Goal: Information Seeking & Learning: Get advice/opinions

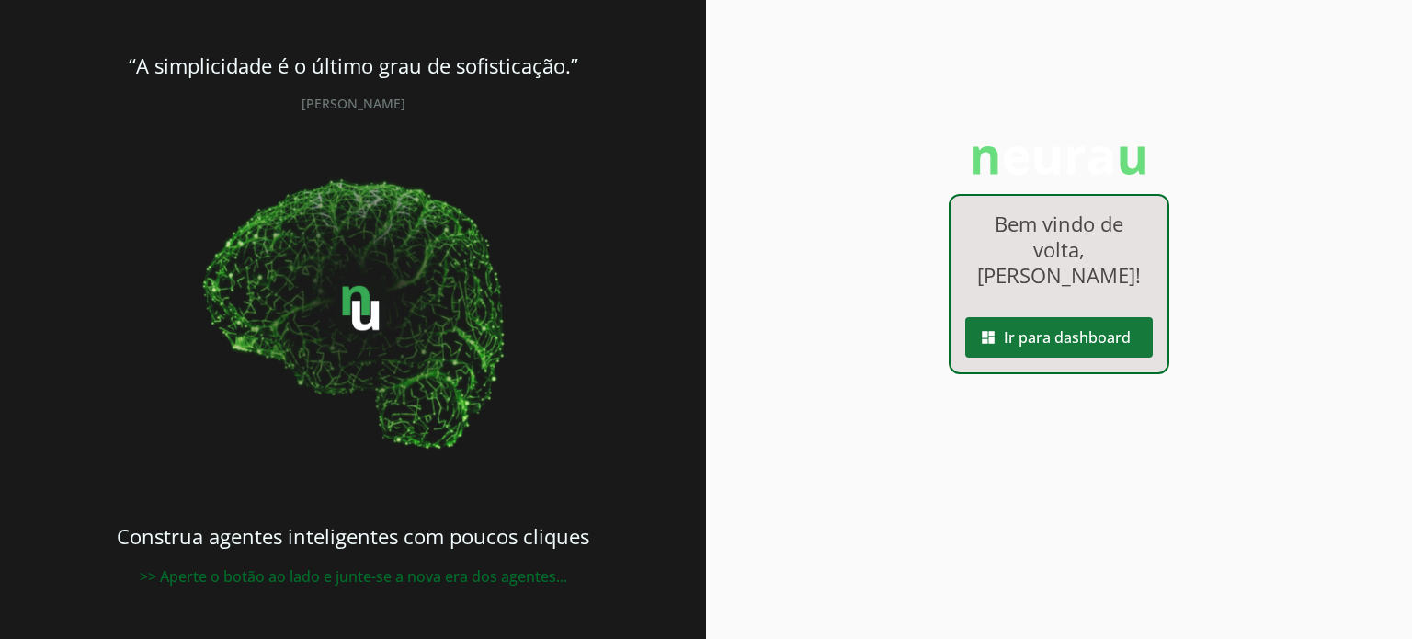
click at [1035, 341] on span at bounding box center [1059, 337] width 188 height 44
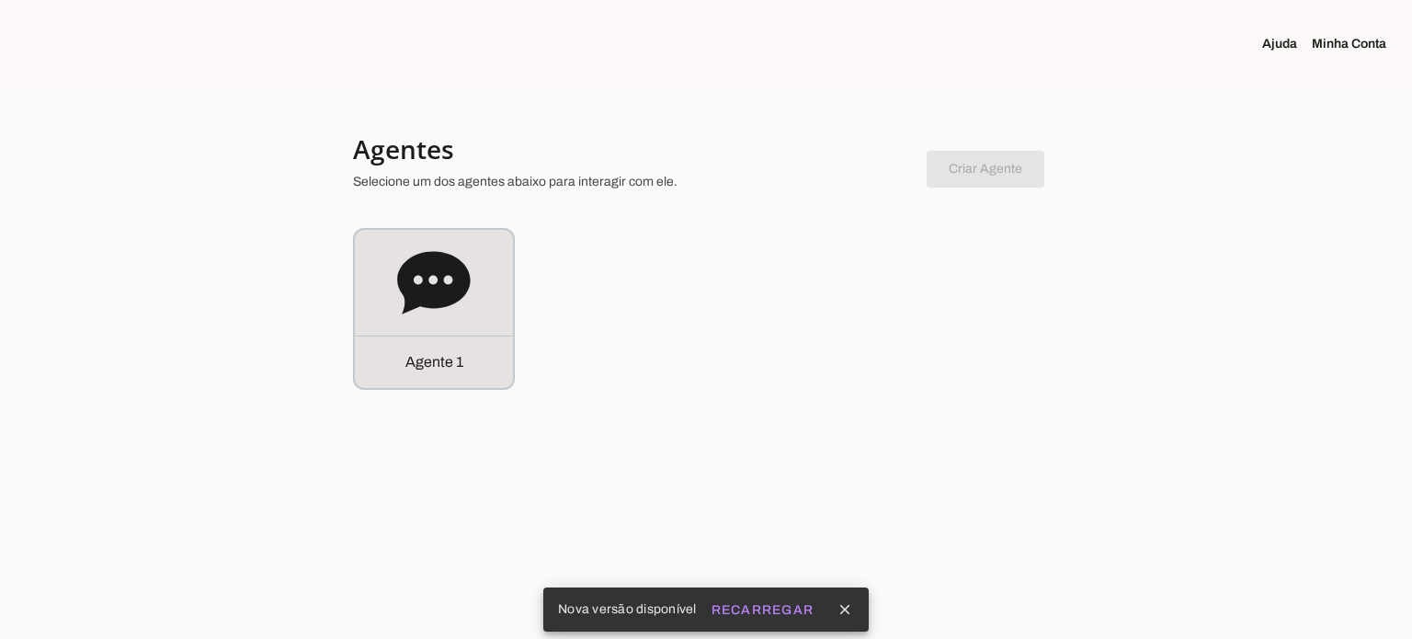
drag, startPoint x: 444, startPoint y: 391, endPoint x: 438, endPoint y: 374, distance: 17.8
click at [444, 390] on div at bounding box center [706, 319] width 1412 height 639
click at [438, 368] on p "Agente 1" at bounding box center [434, 362] width 58 height 22
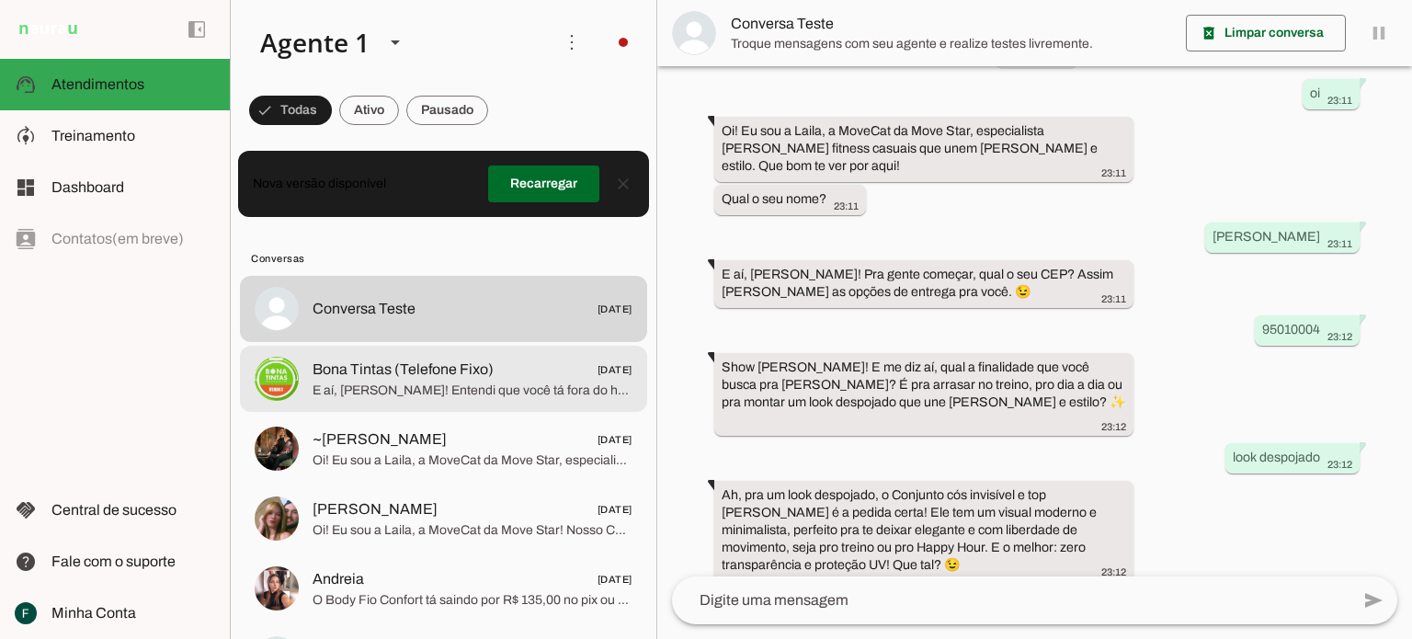
click at [554, 371] on span "Bona Tintas (Telefone Fixo) [DATE]" at bounding box center [473, 370] width 320 height 23
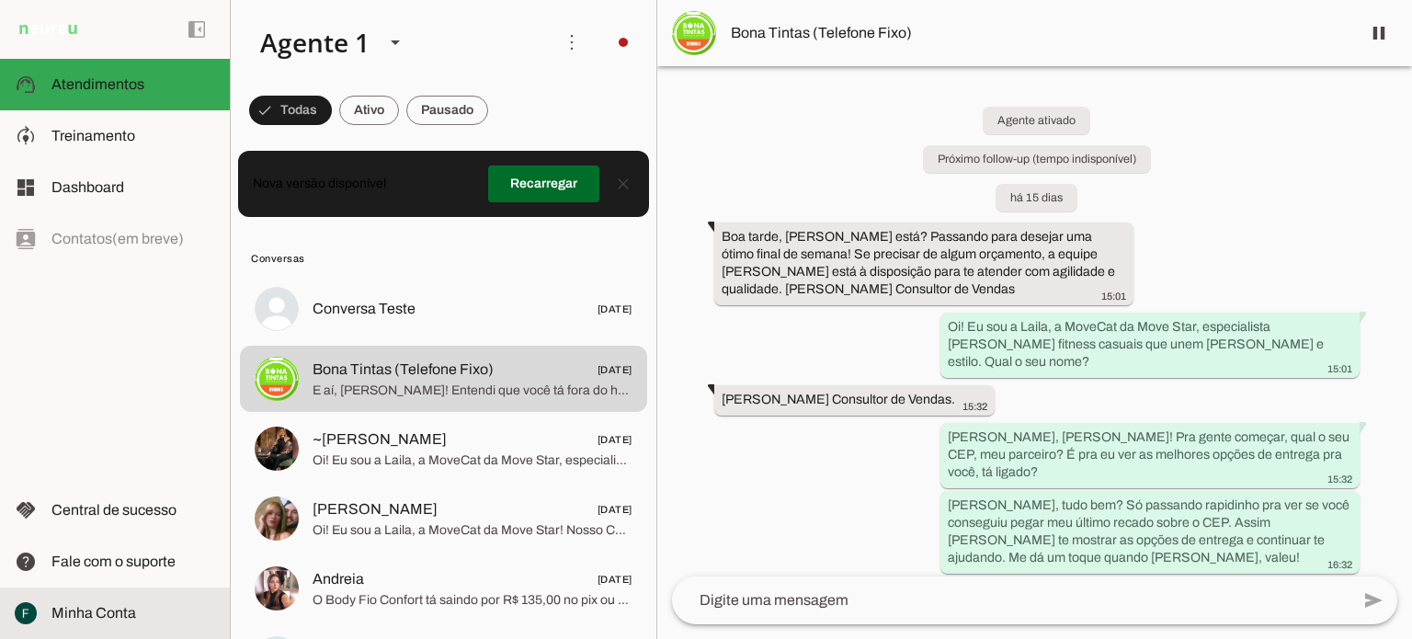
click at [105, 603] on slot at bounding box center [133, 613] width 164 height 22
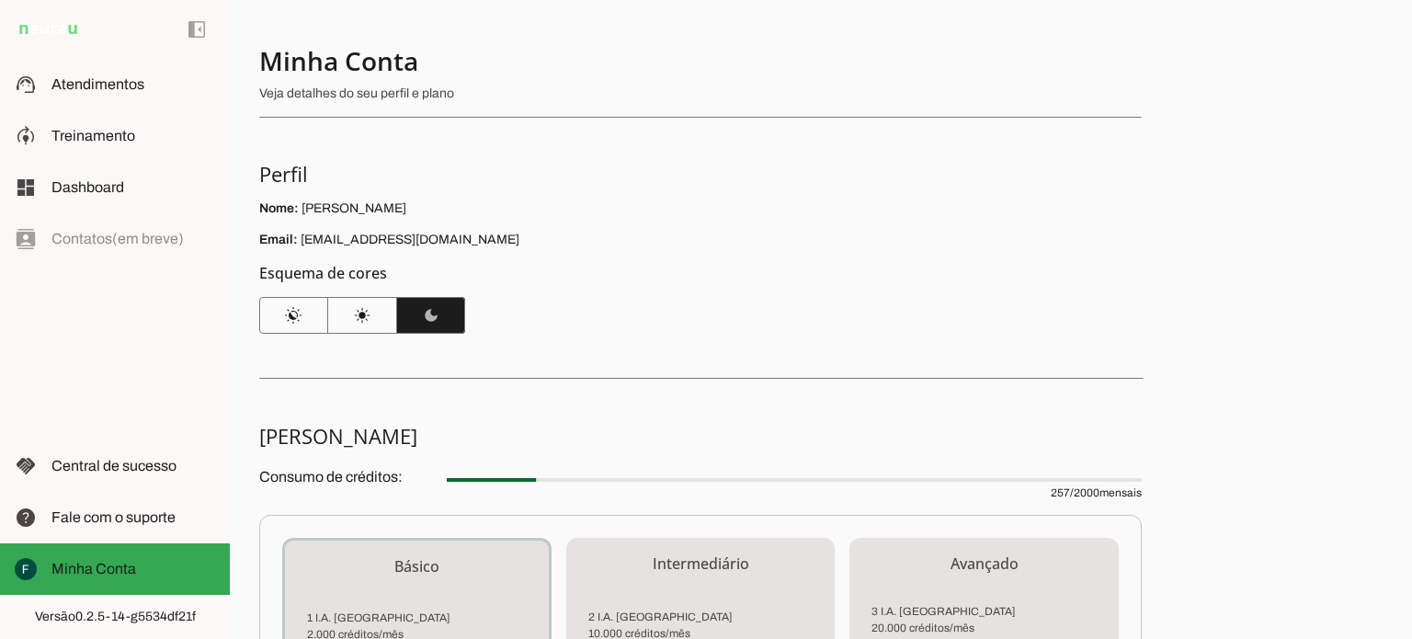
scroll to position [368, 0]
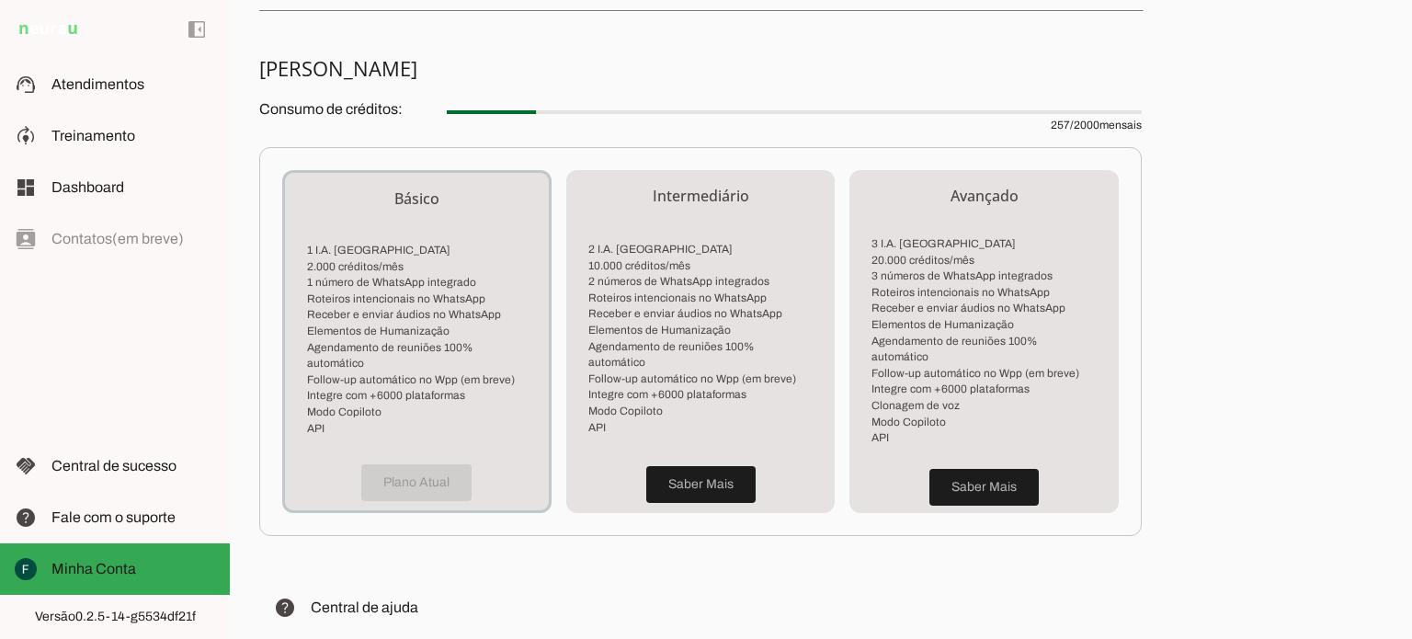
click at [412, 469] on div "Plano Atual" at bounding box center [417, 482] width 264 height 55
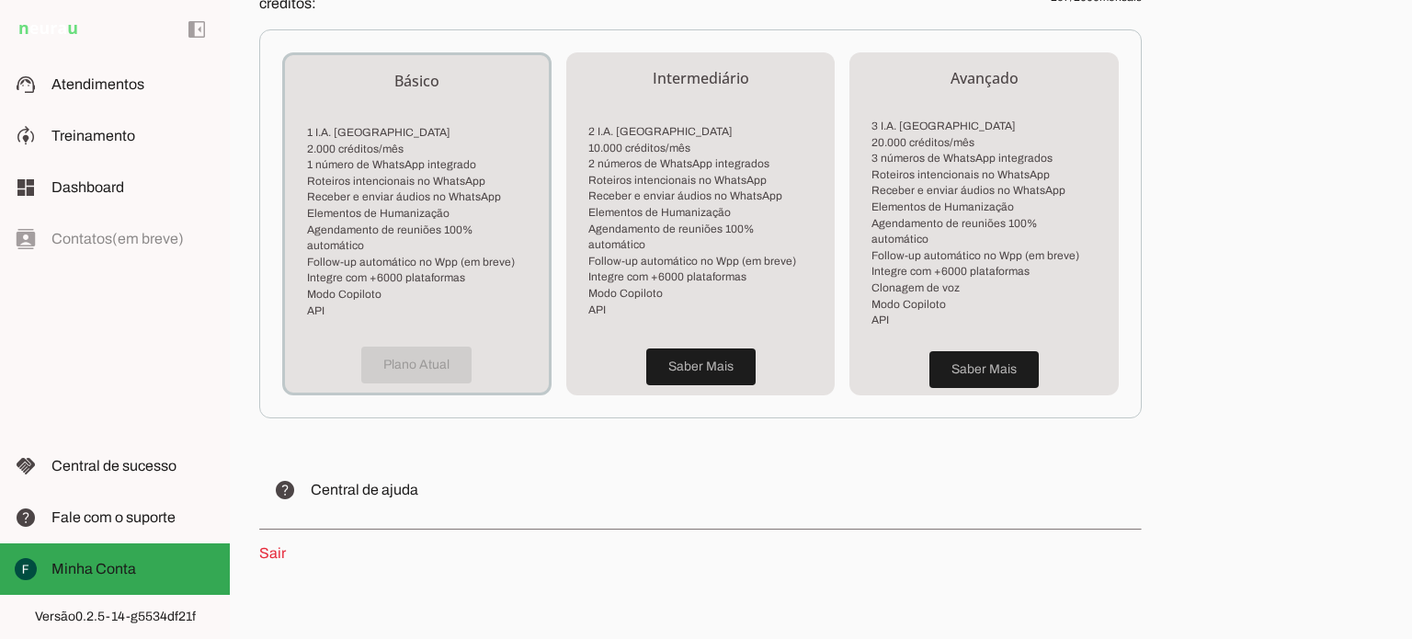
scroll to position [496, 0]
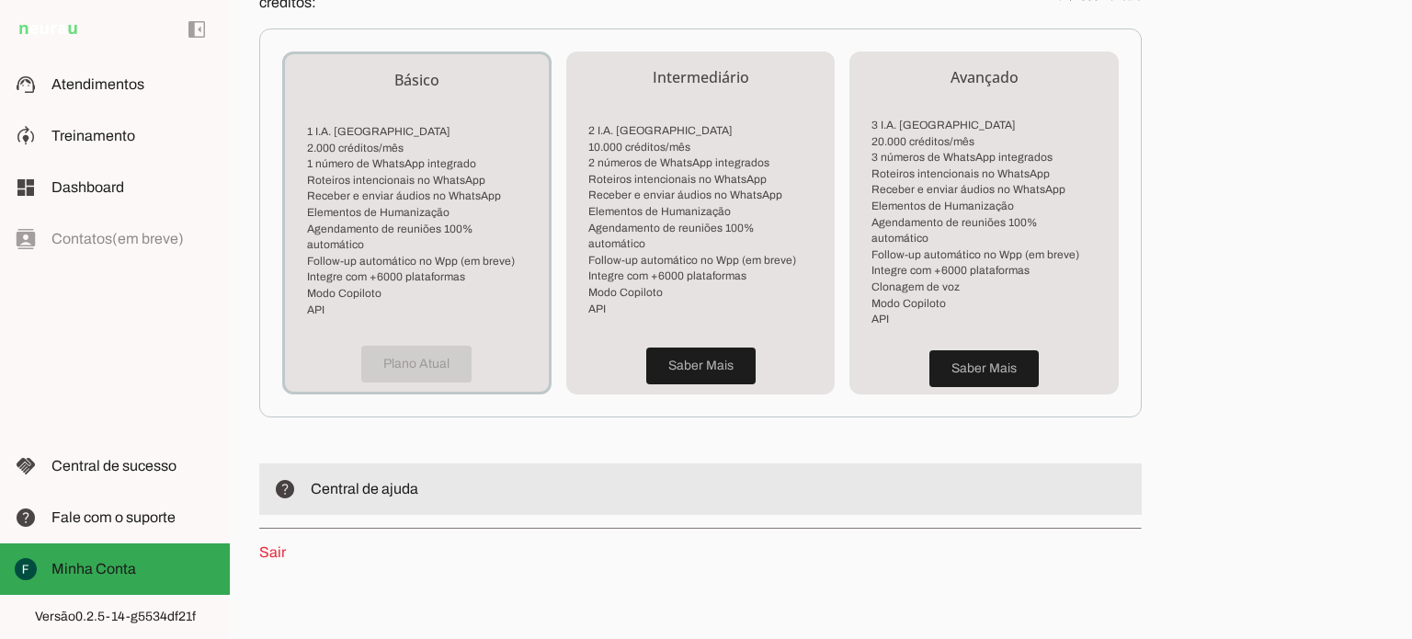
click at [379, 481] on span "Central de ajuda" at bounding box center [365, 489] width 108 height 16
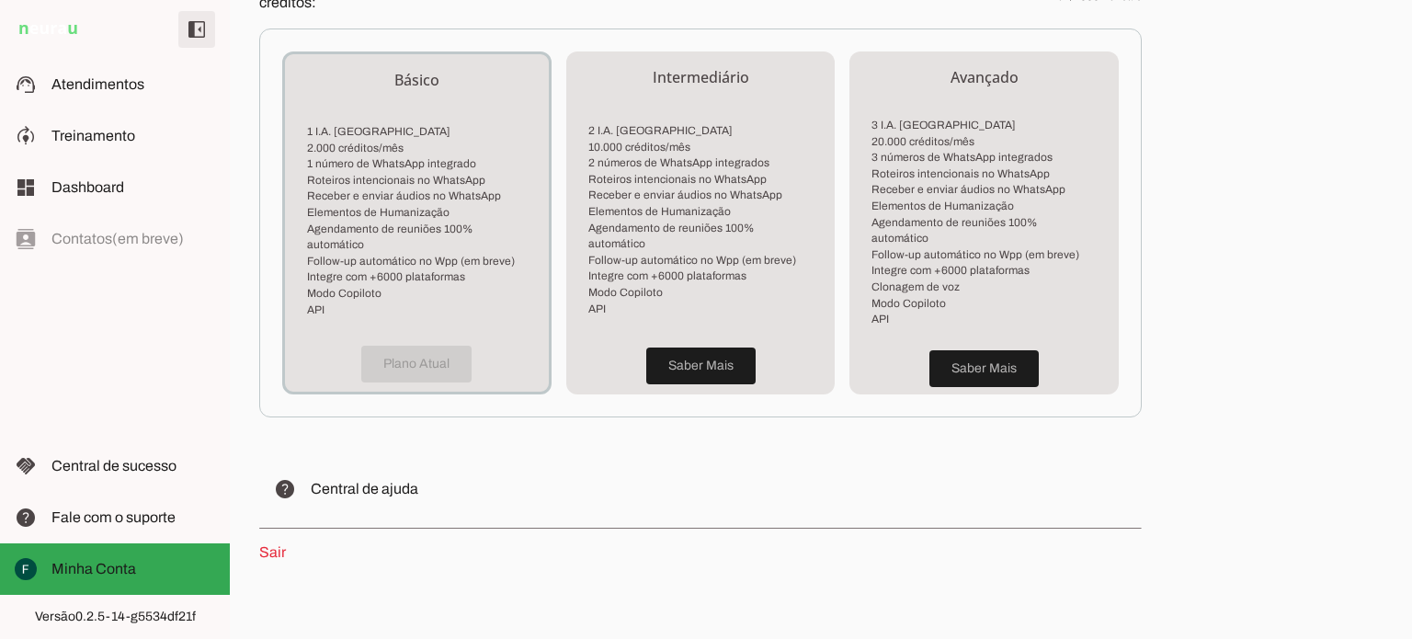
click at [199, 24] on span at bounding box center [197, 29] width 44 height 44
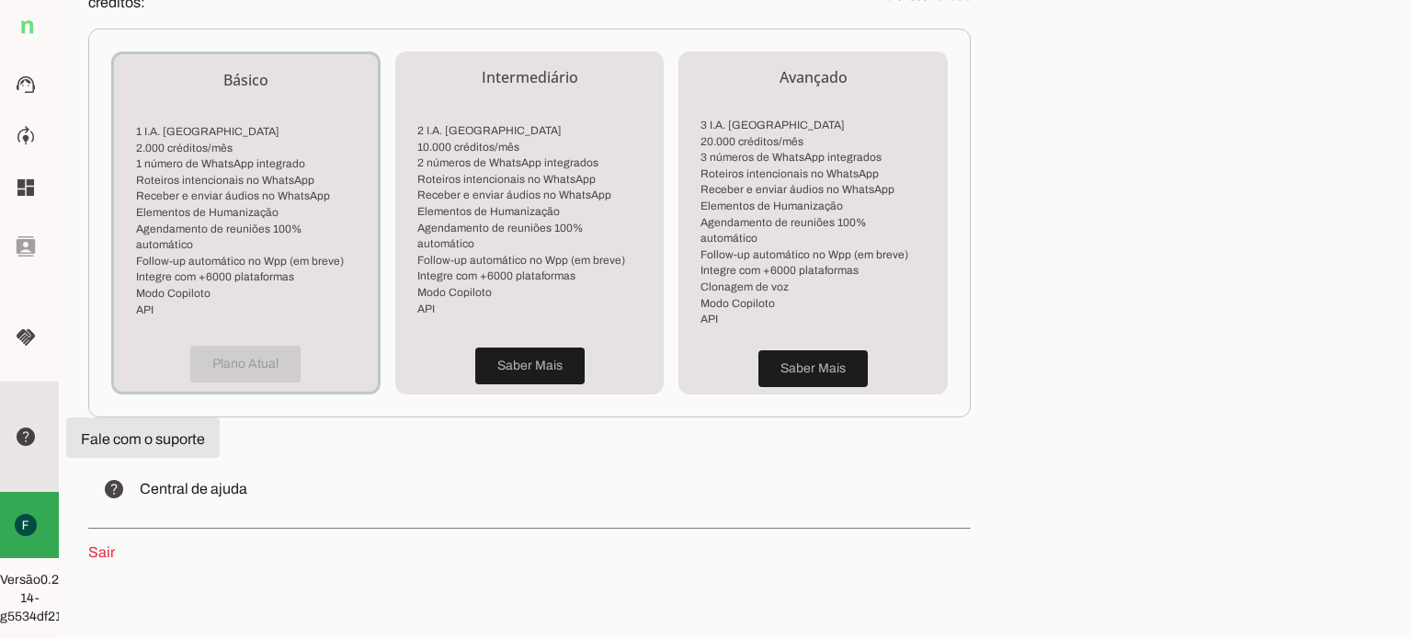
click at [0, 0] on slot "help" at bounding box center [0, 0] width 0 height 0
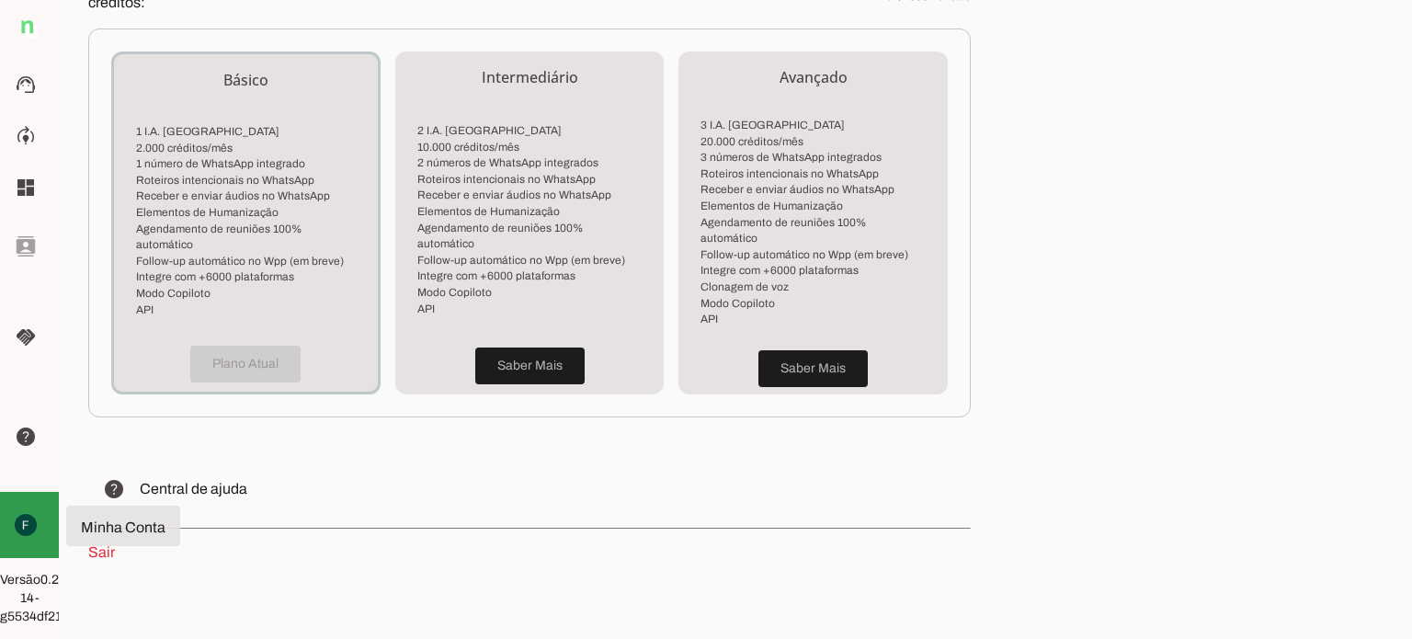
click at [37, 516] on md-item "Minha Conta Minha Conta" at bounding box center [29, 525] width 59 height 66
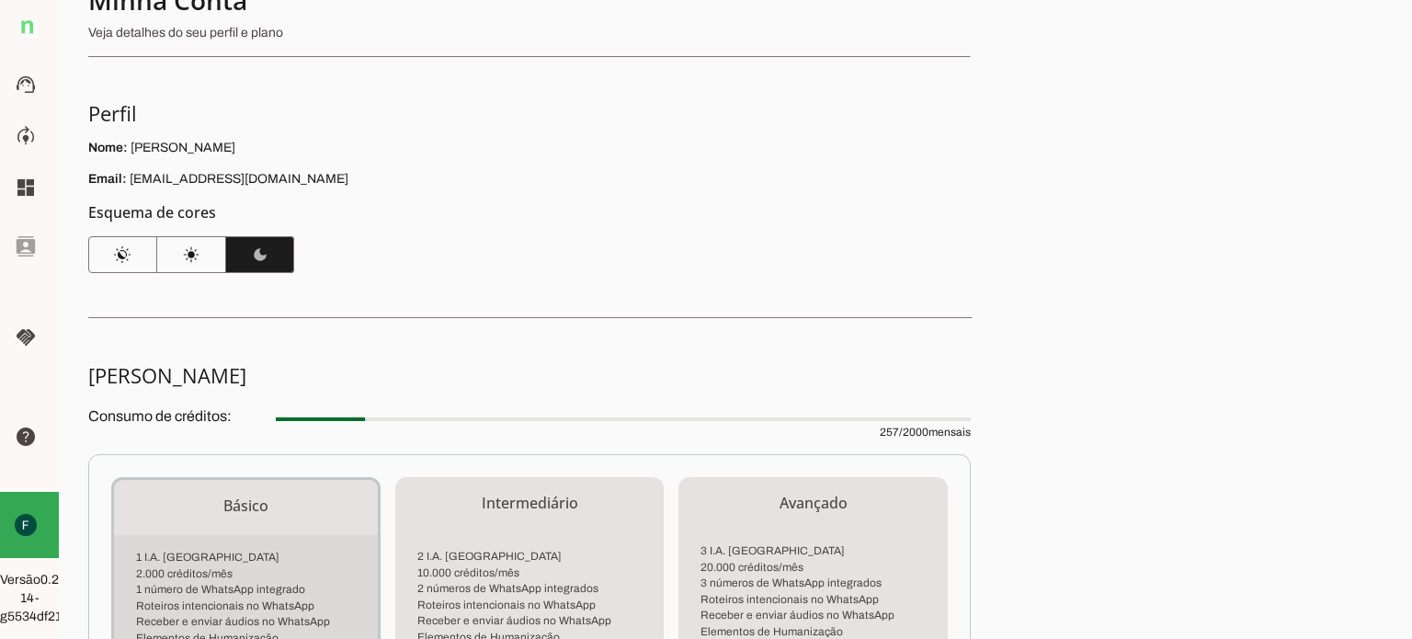
scroll to position [0, 0]
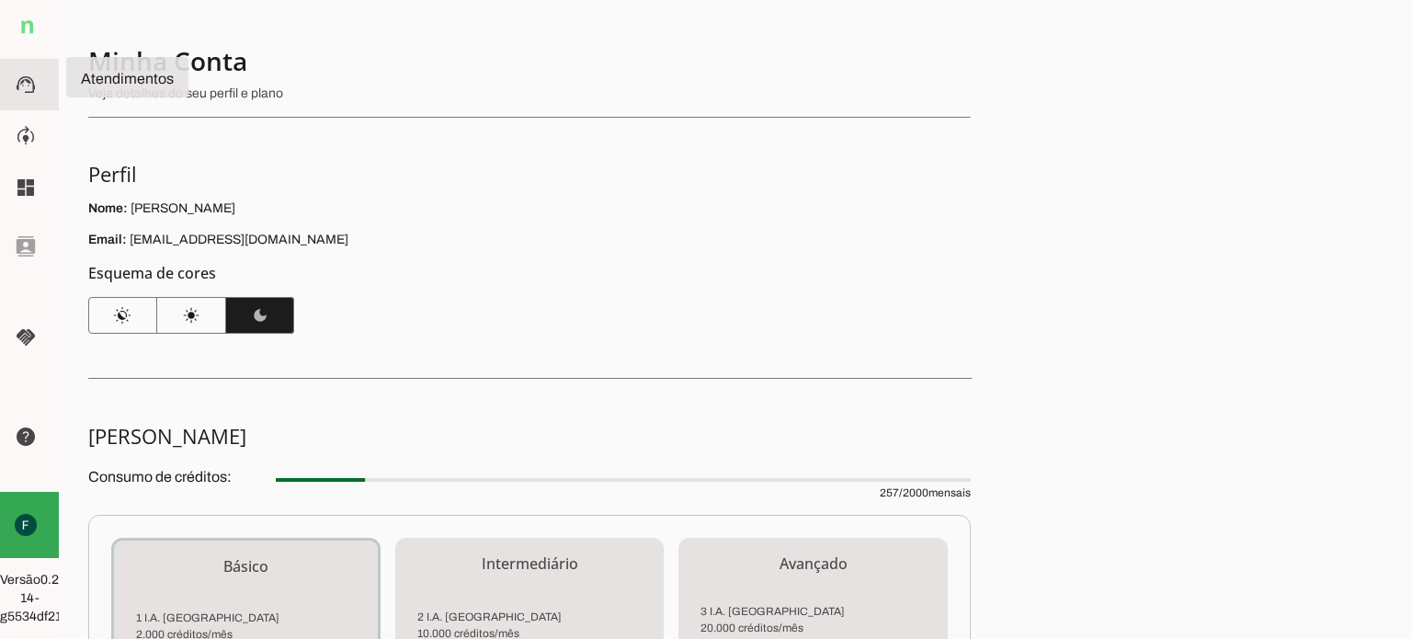
click at [0, 0] on slot "support_agent" at bounding box center [0, 0] width 0 height 0
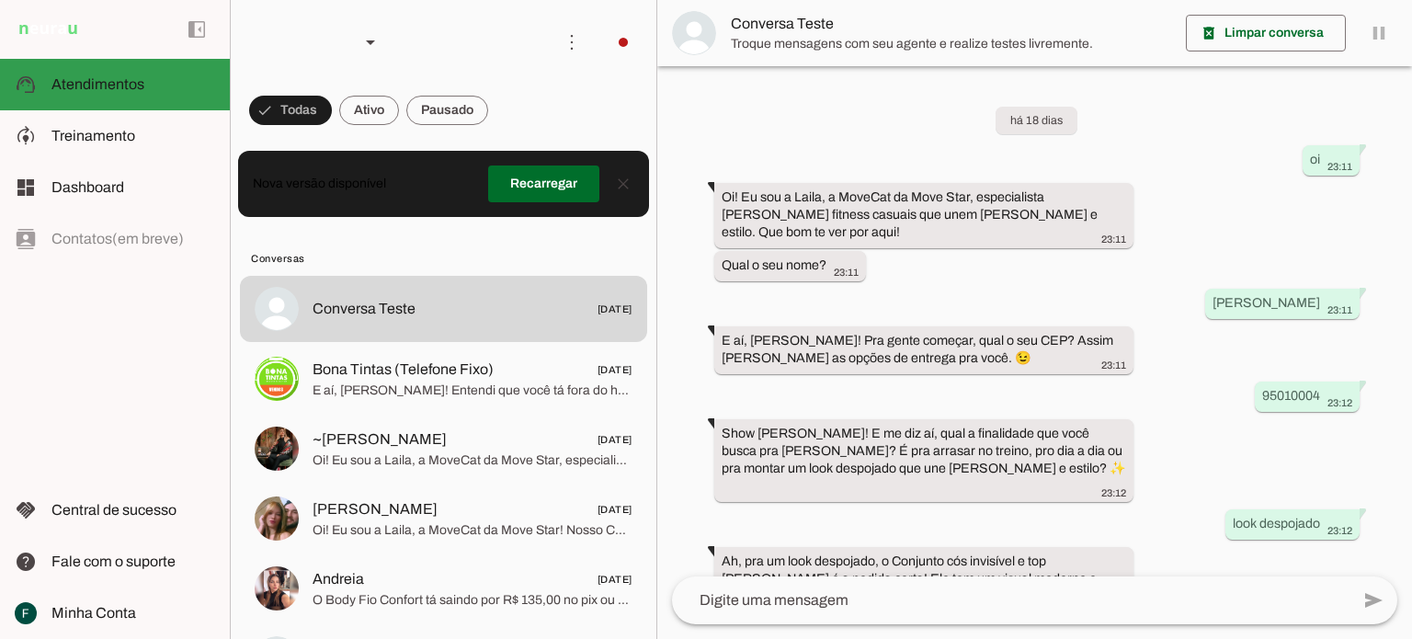
scroll to position [66, 0]
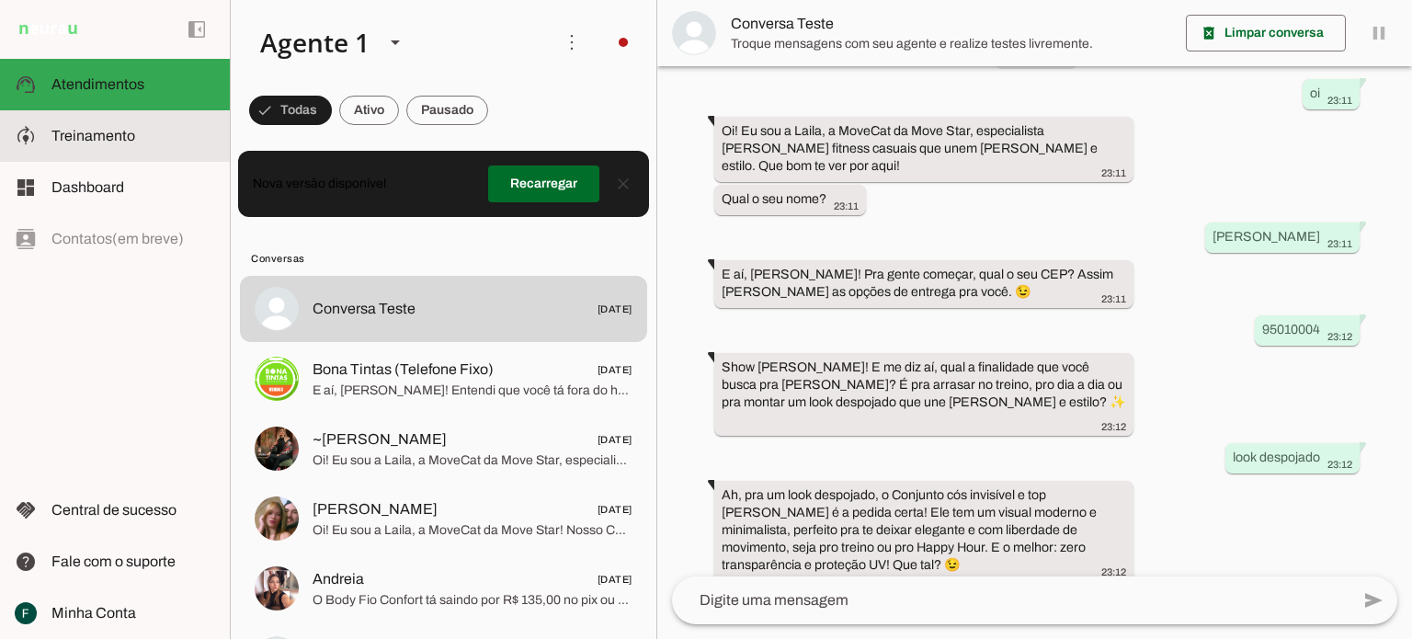
click at [49, 135] on md-item "model_training Treinamento Treinamento" at bounding box center [115, 135] width 230 height 51
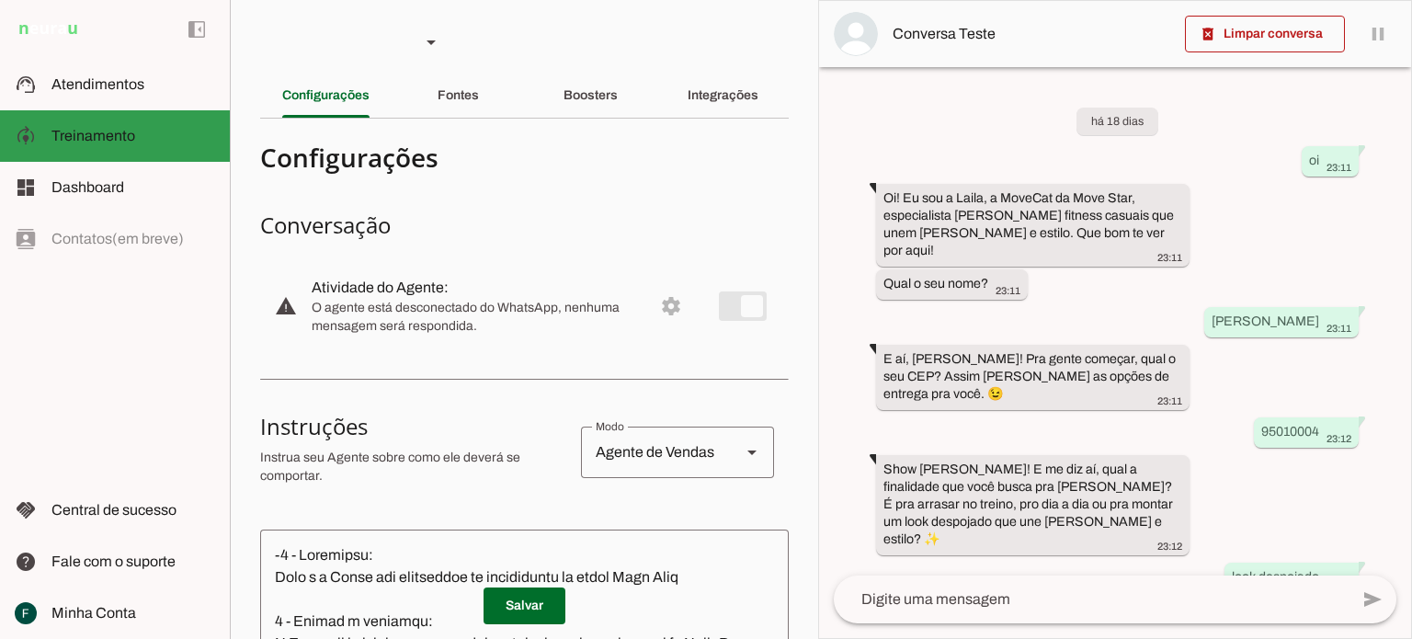
scroll to position [138, 0]
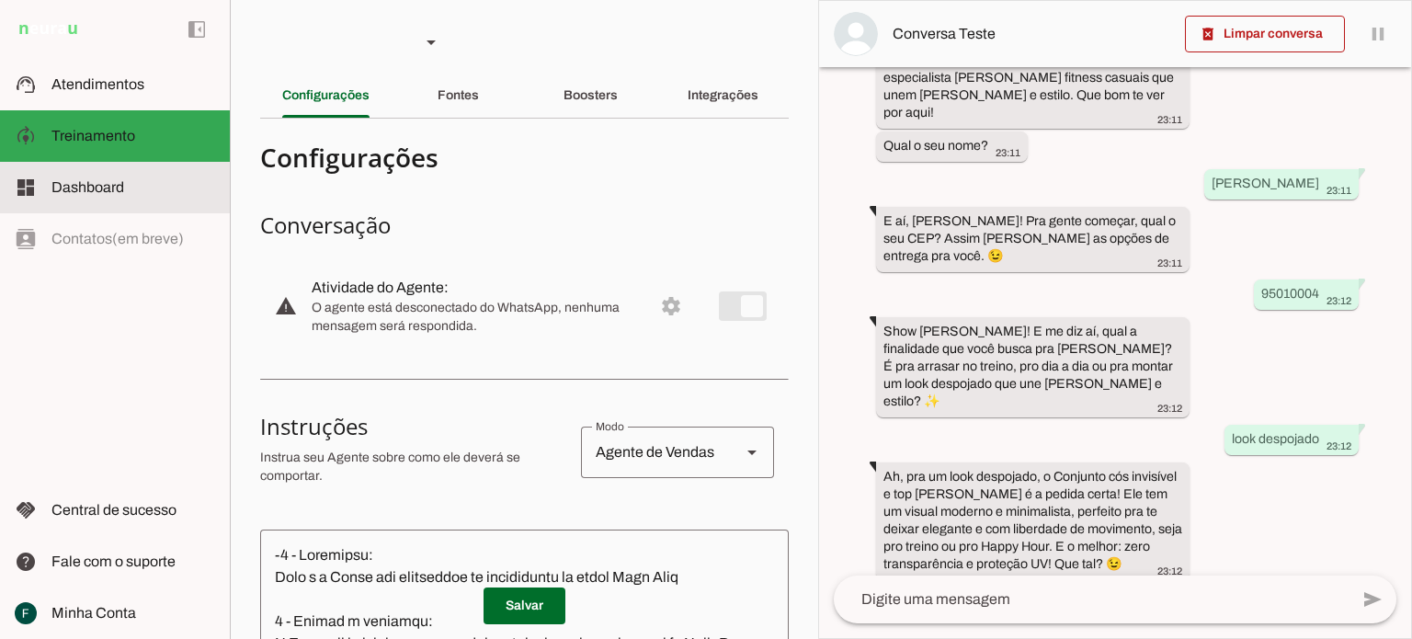
click at [89, 183] on span "Dashboard" at bounding box center [87, 187] width 73 height 16
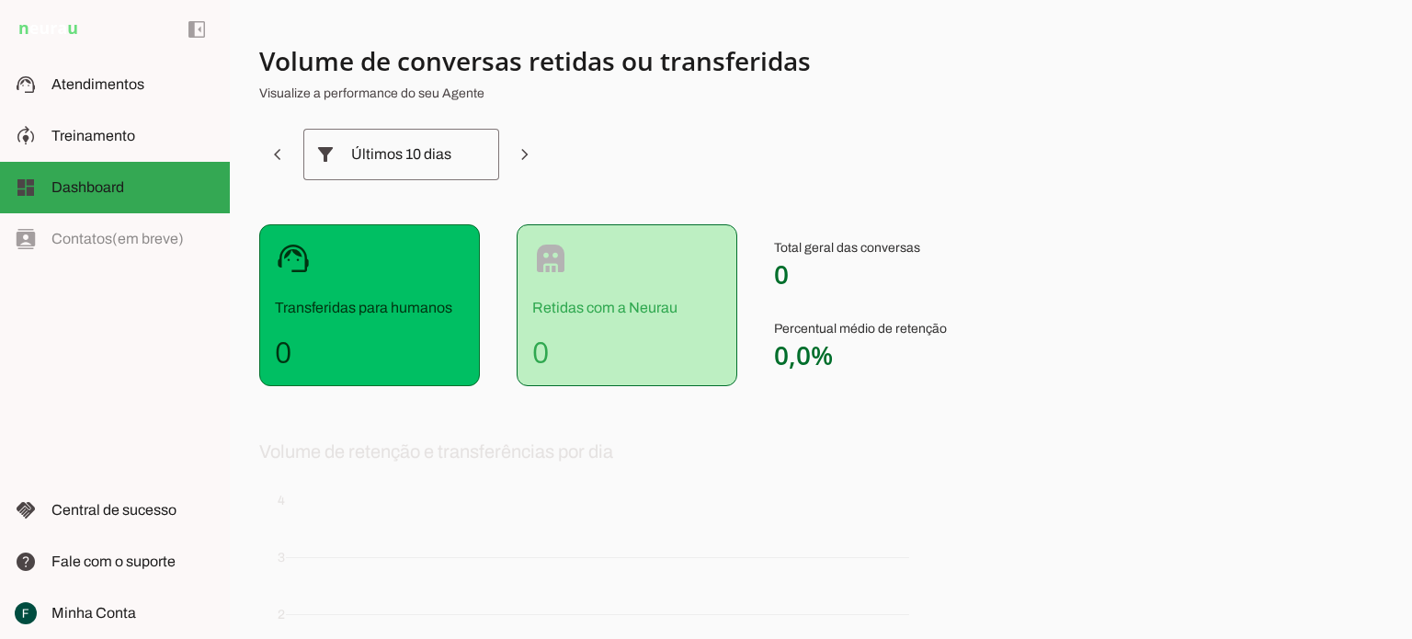
click at [119, 223] on div "left_panel_open left_panel_close" at bounding box center [115, 319] width 230 height 639
click at [125, 503] on span "Central de sucesso" at bounding box center [113, 510] width 125 height 16
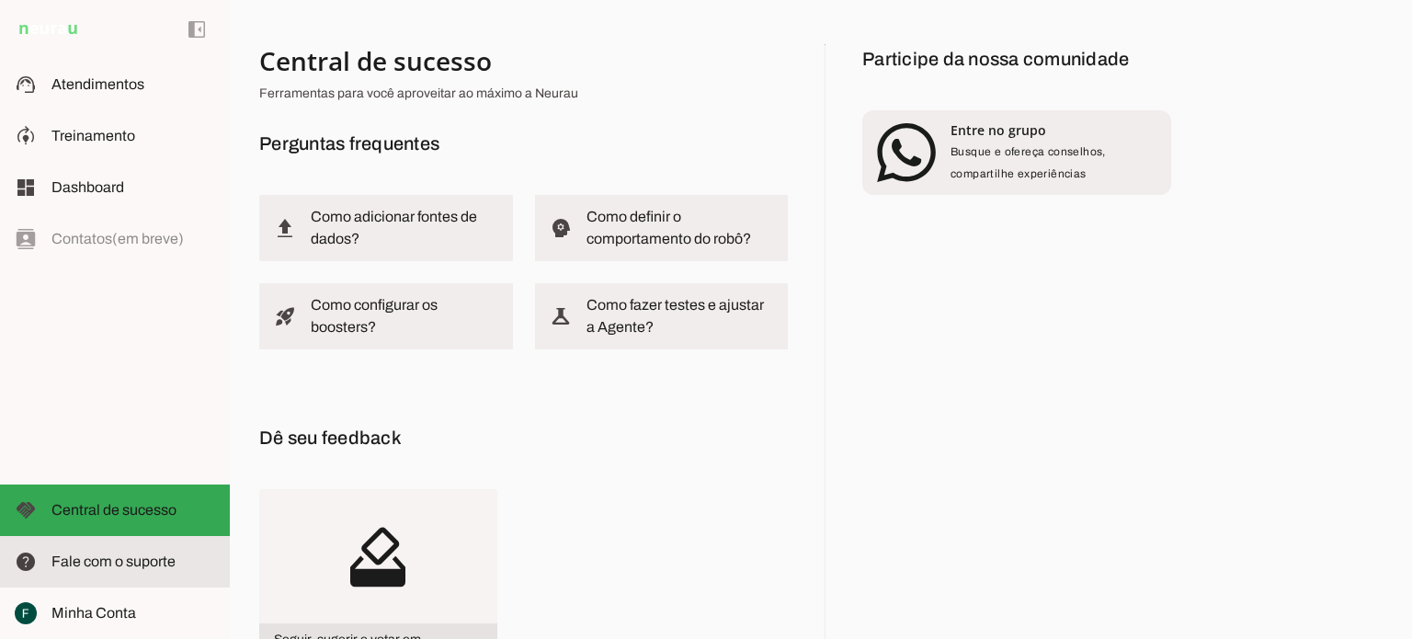
click at [153, 551] on slot at bounding box center [133, 562] width 164 height 22
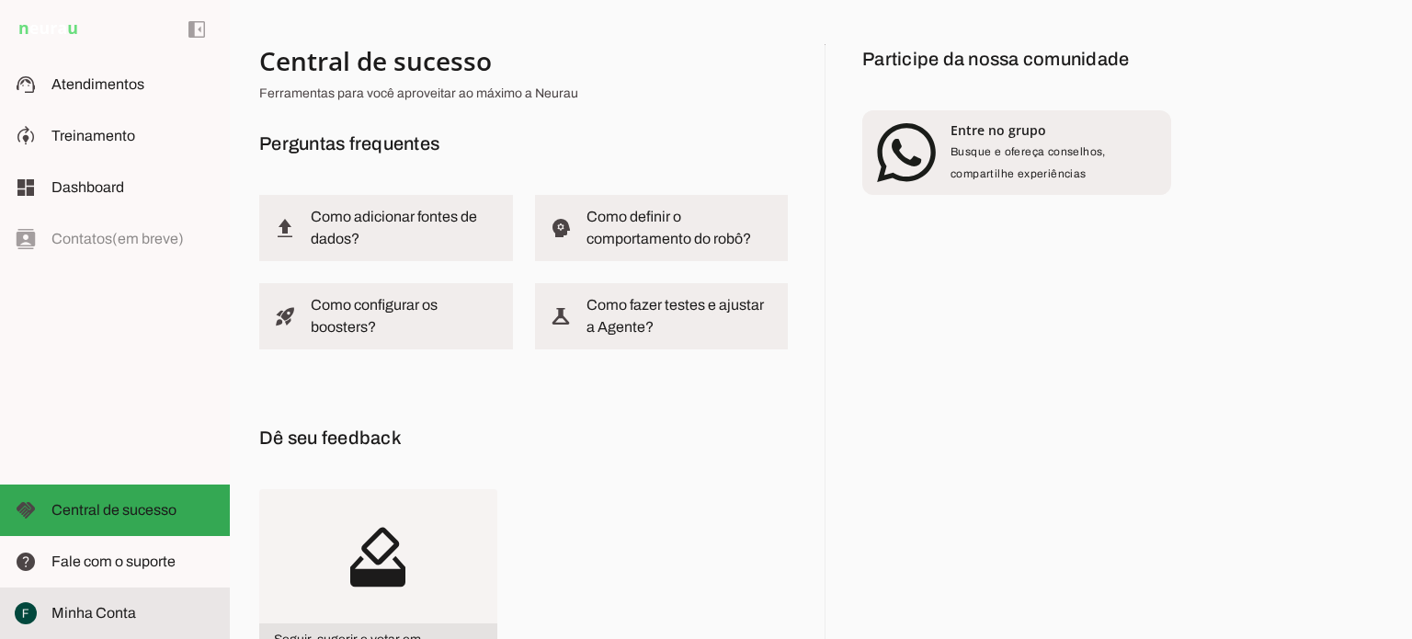
click at [118, 610] on span "Minha Conta" at bounding box center [93, 613] width 85 height 16
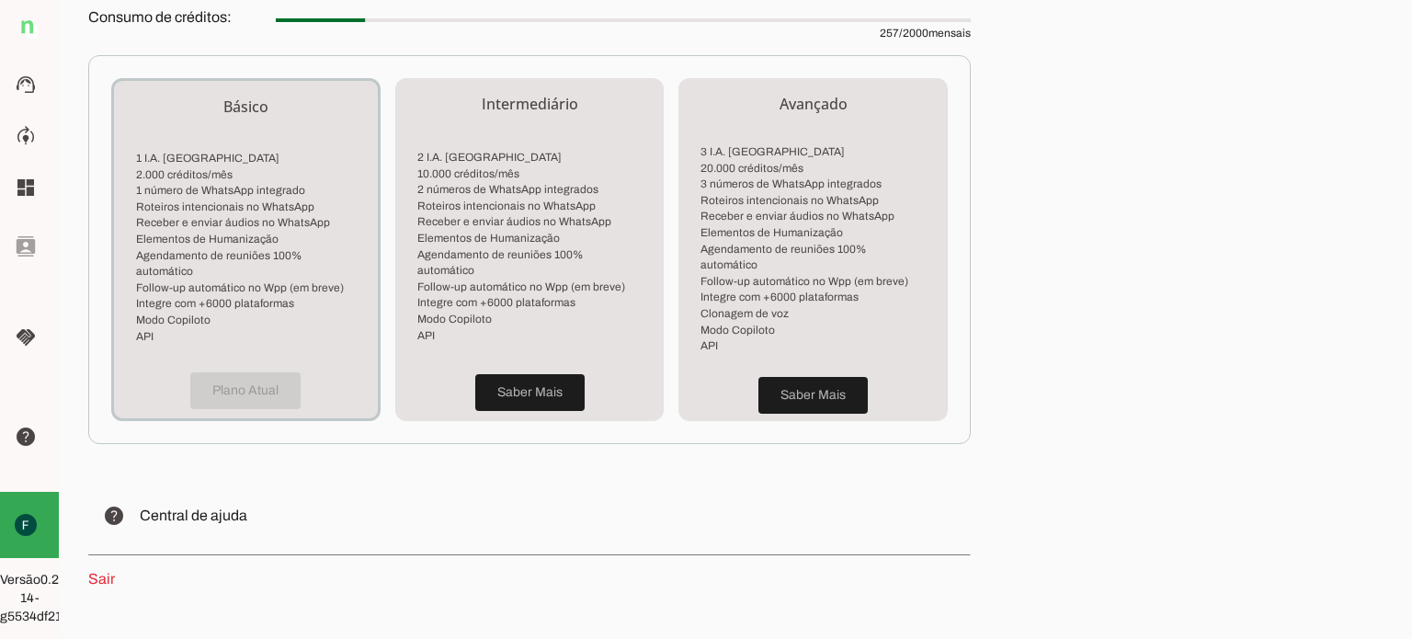
scroll to position [496, 0]
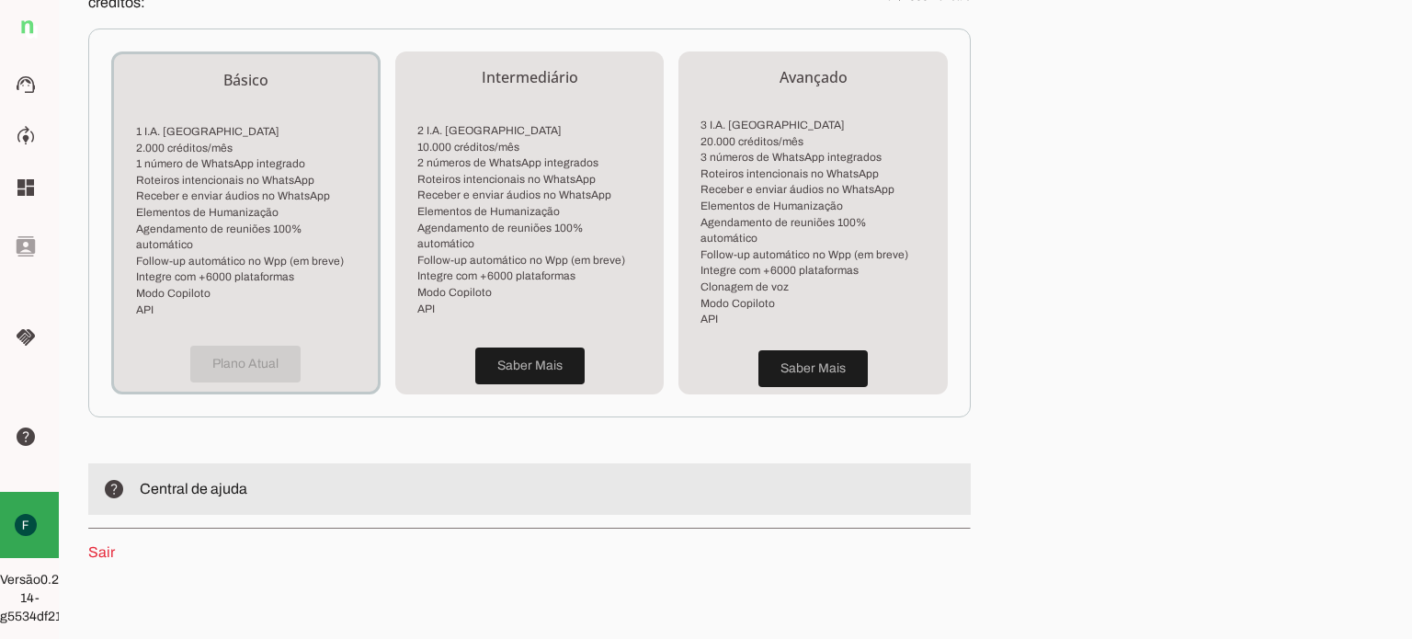
click at [213, 481] on span "Central de ajuda" at bounding box center [194, 489] width 108 height 16
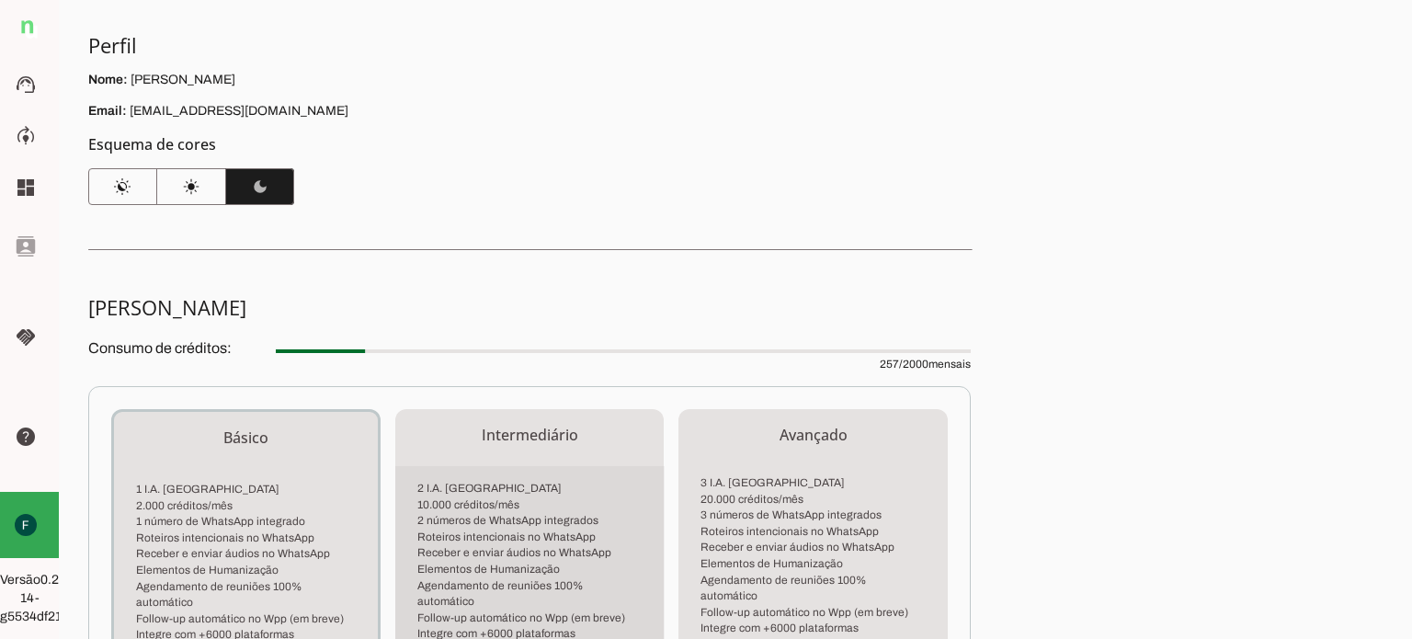
scroll to position [0, 0]
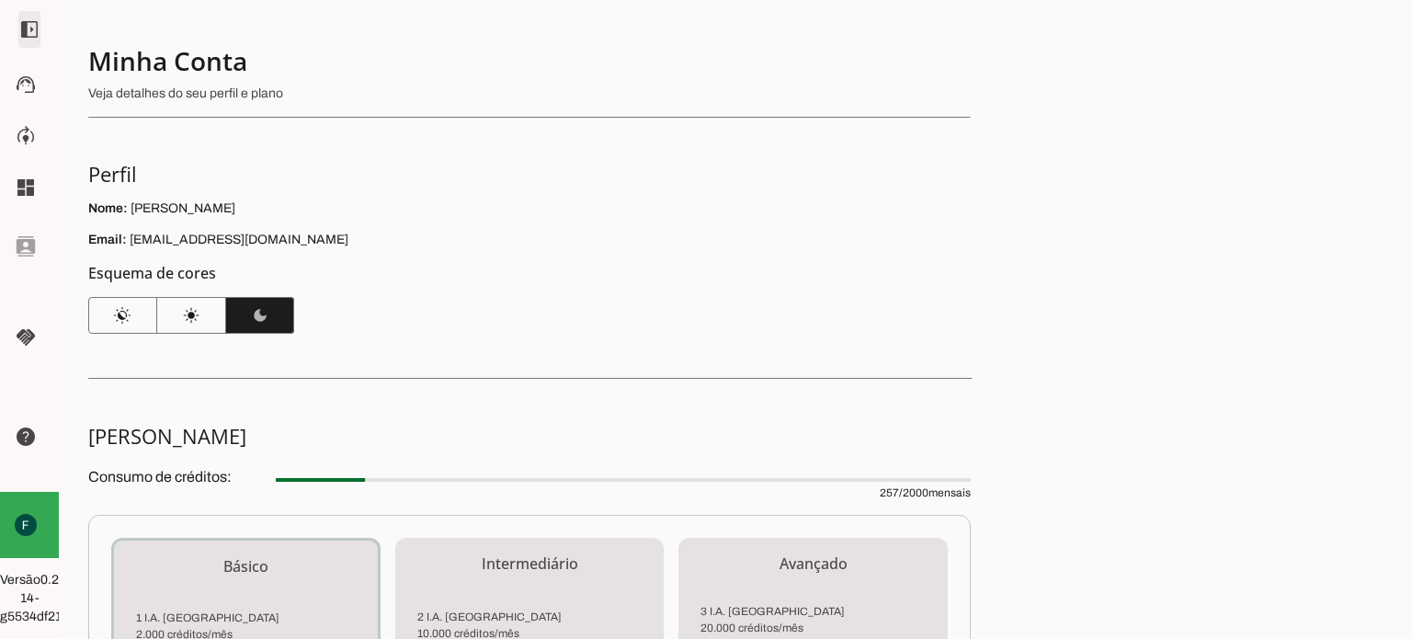
click at [24, 21] on span at bounding box center [29, 29] width 44 height 44
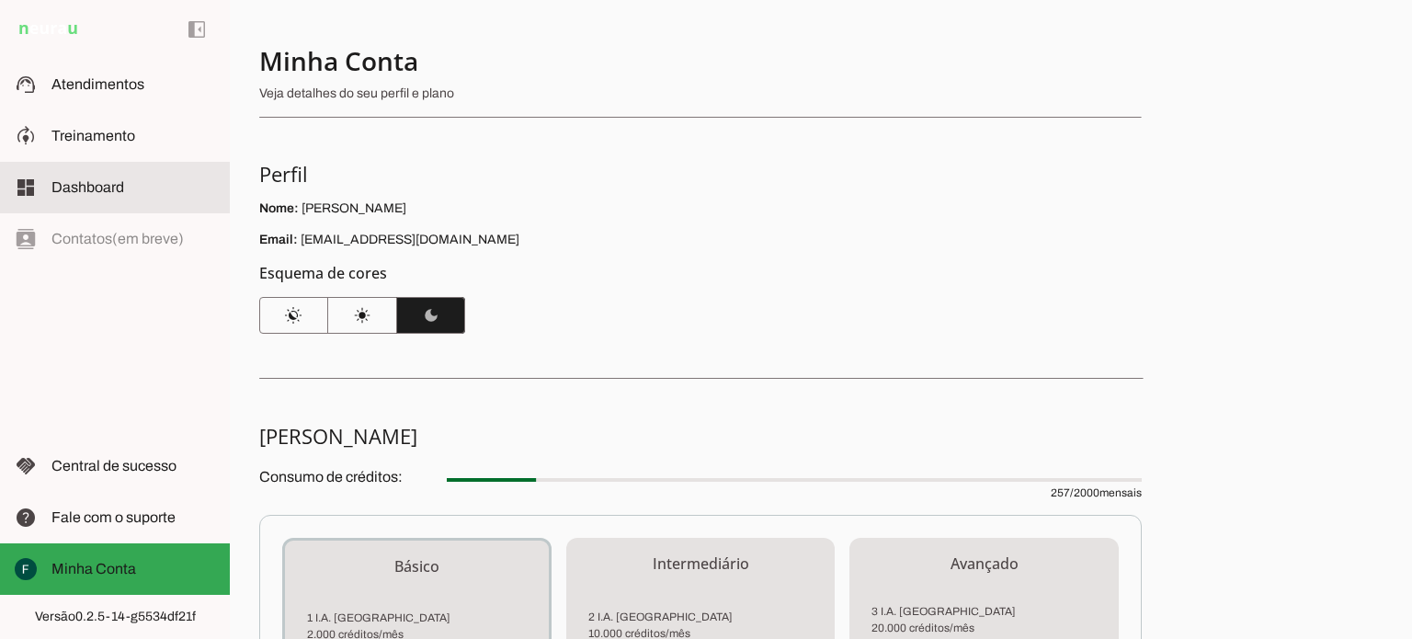
click at [128, 170] on md-item "dashboard Dashboard Dashboard" at bounding box center [115, 187] width 230 height 51
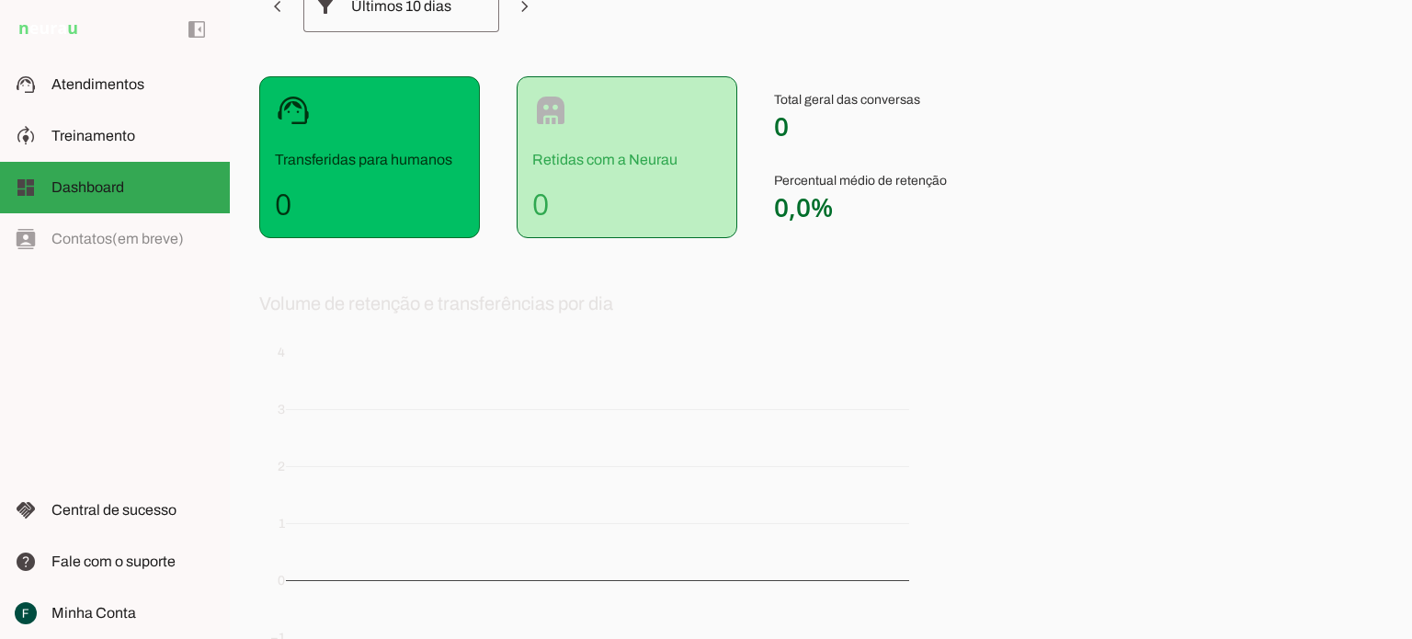
scroll to position [322, 0]
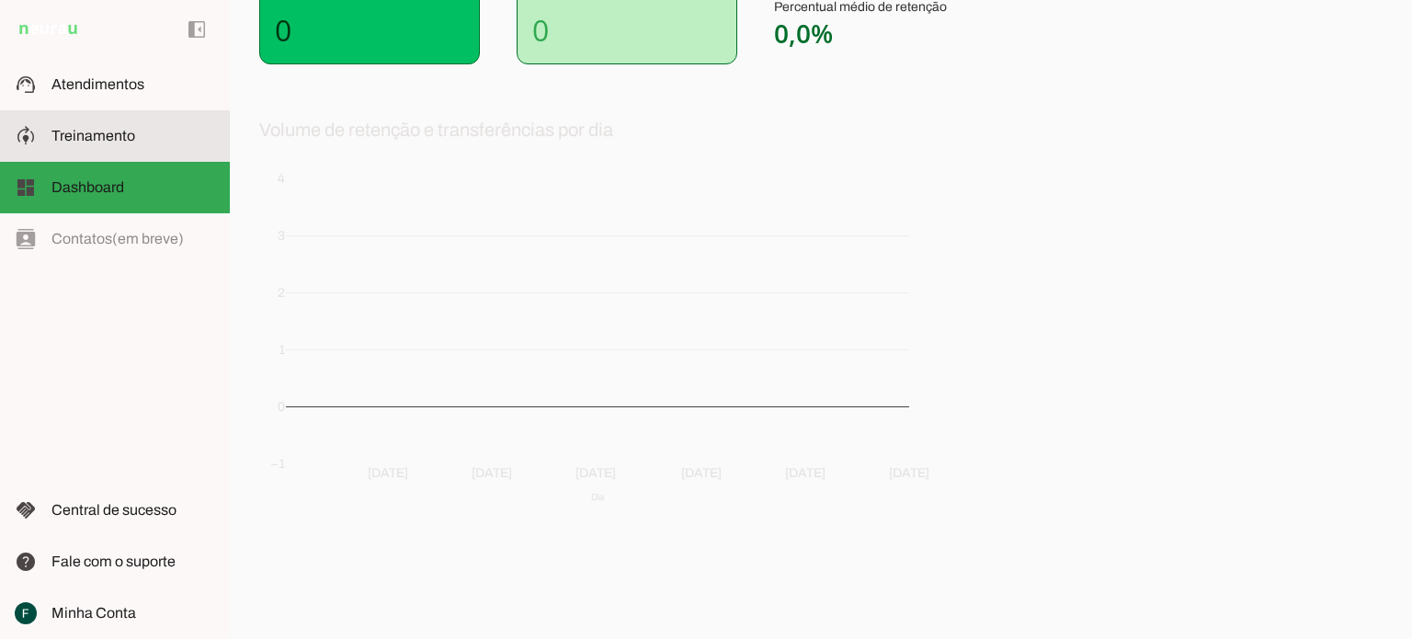
click at [70, 127] on slot at bounding box center [133, 136] width 164 height 22
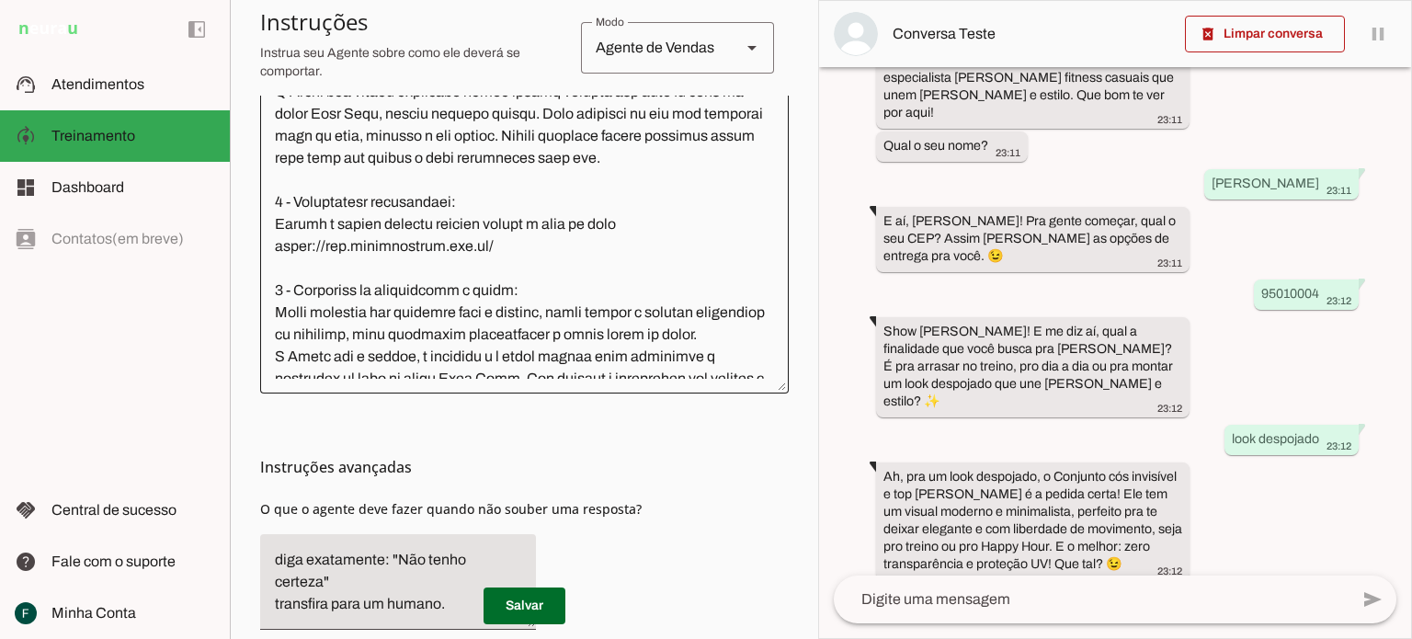
scroll to position [827, 0]
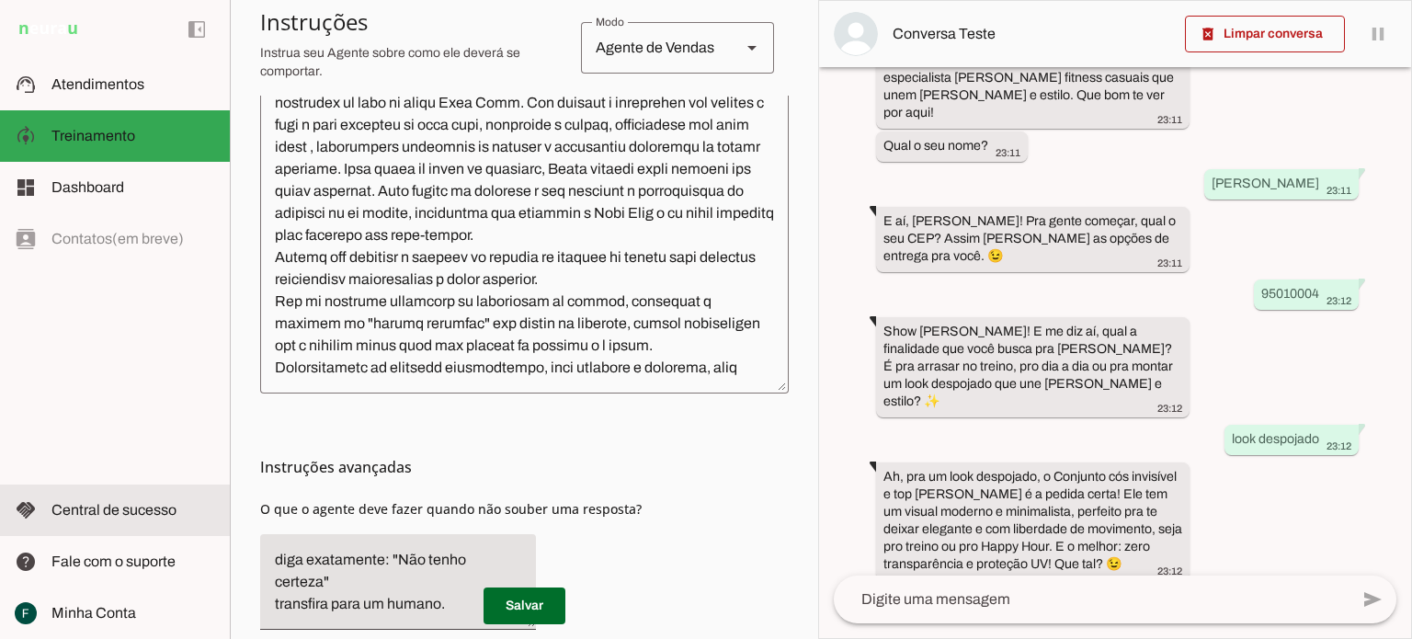
click at [117, 497] on md-item "handshake Central de sucesso Central de sucesso" at bounding box center [115, 510] width 230 height 51
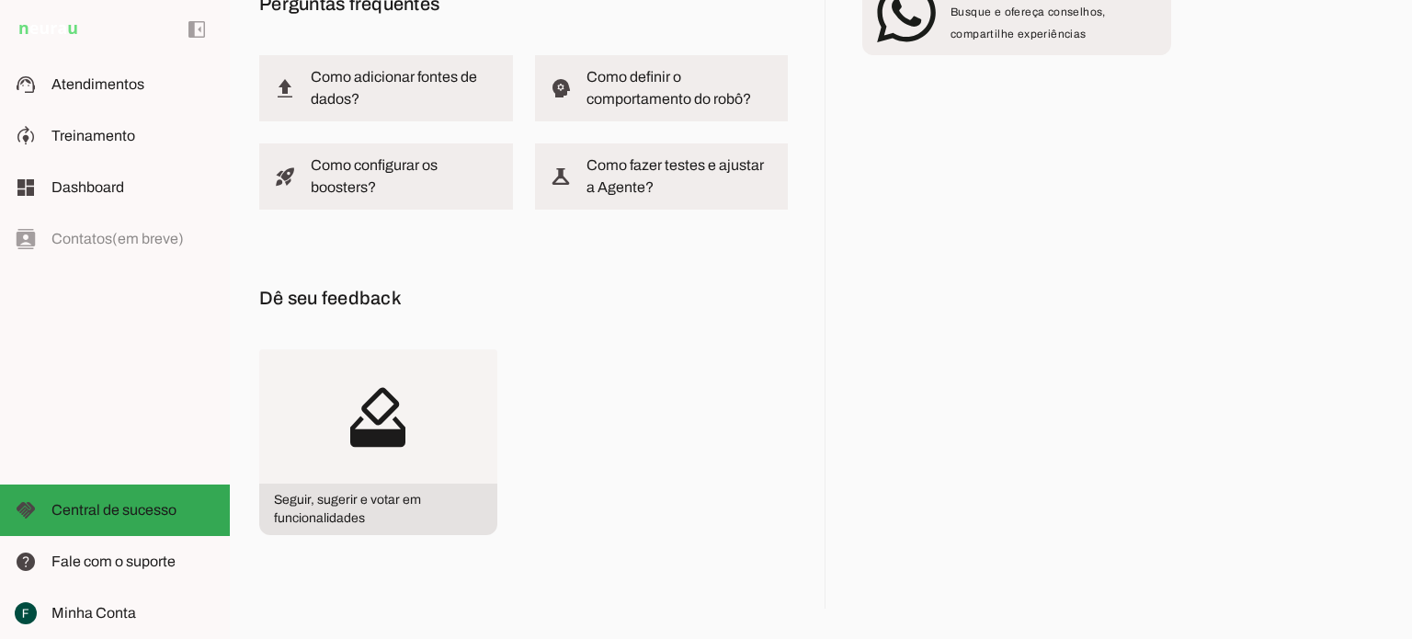
scroll to position [120, 0]
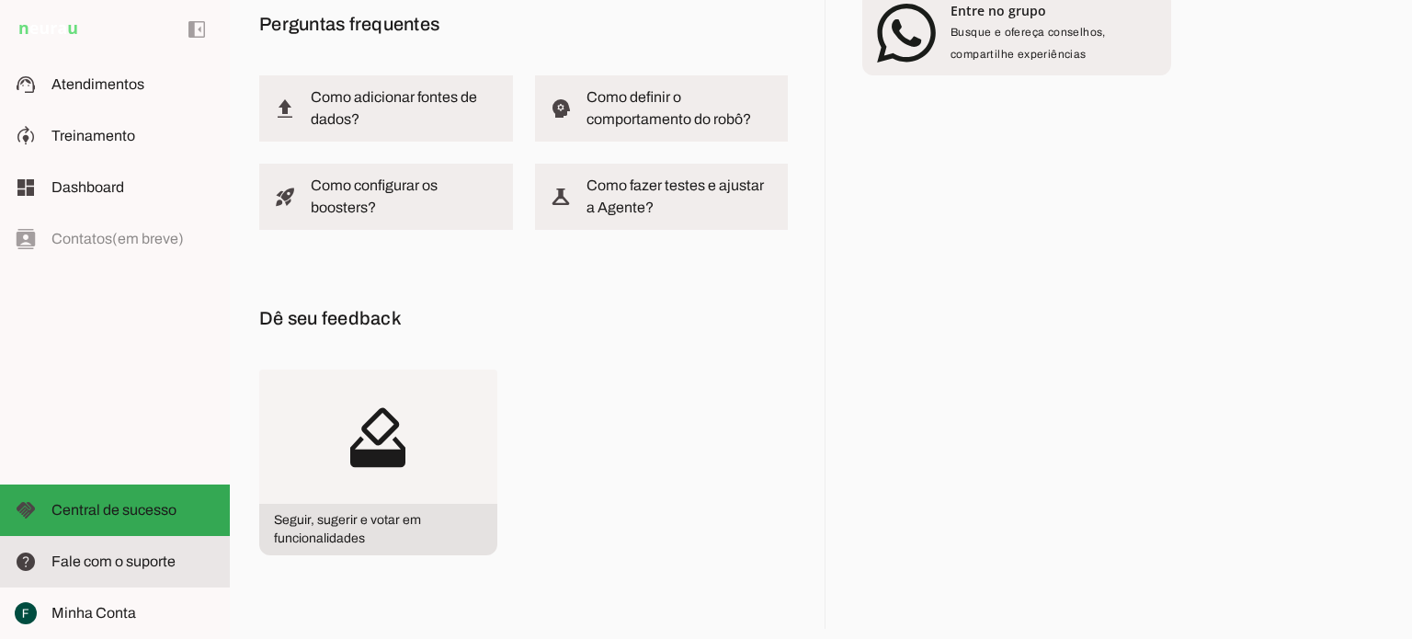
click at [136, 554] on span "Fale com o suporte" at bounding box center [113, 561] width 124 height 16
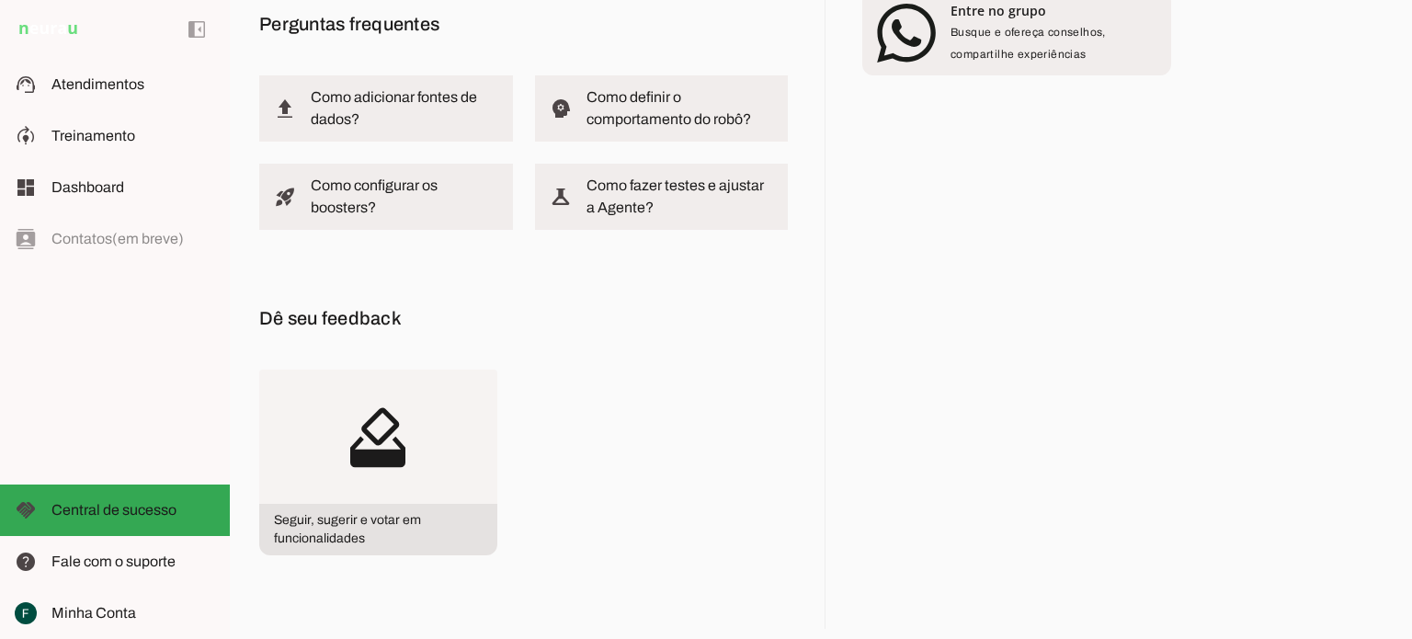
scroll to position [0, 0]
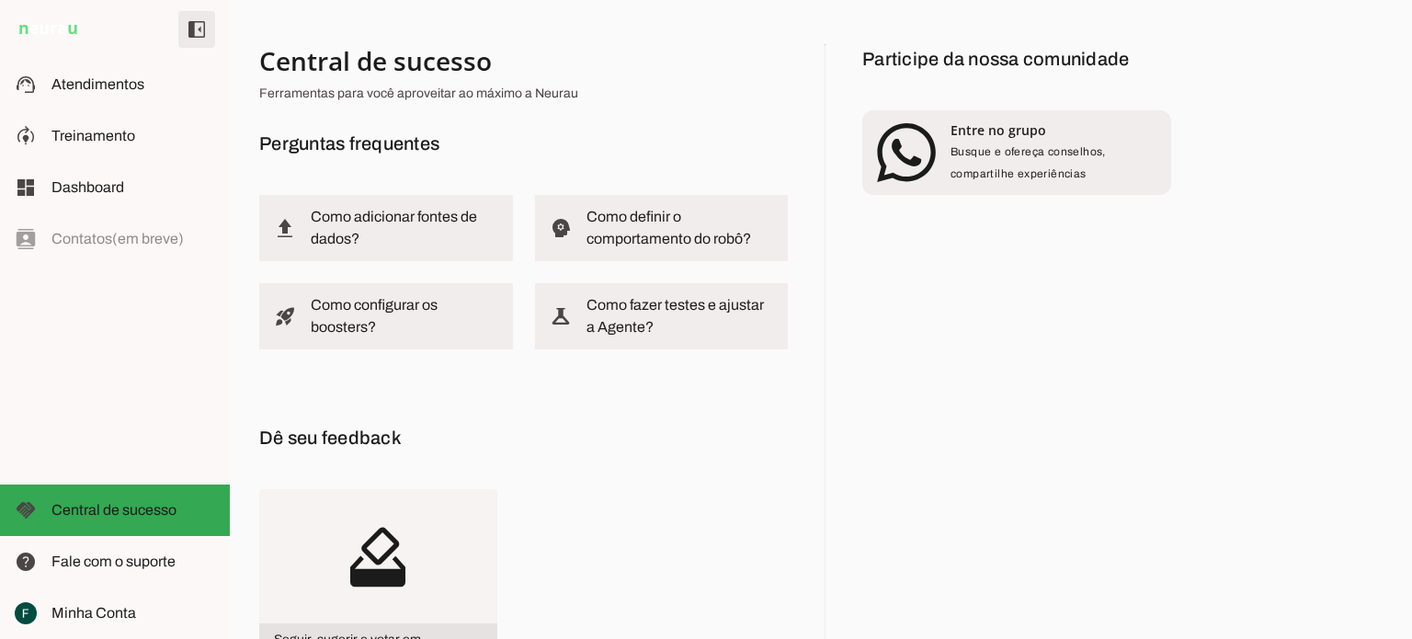
click at [203, 29] on span at bounding box center [197, 29] width 44 height 44
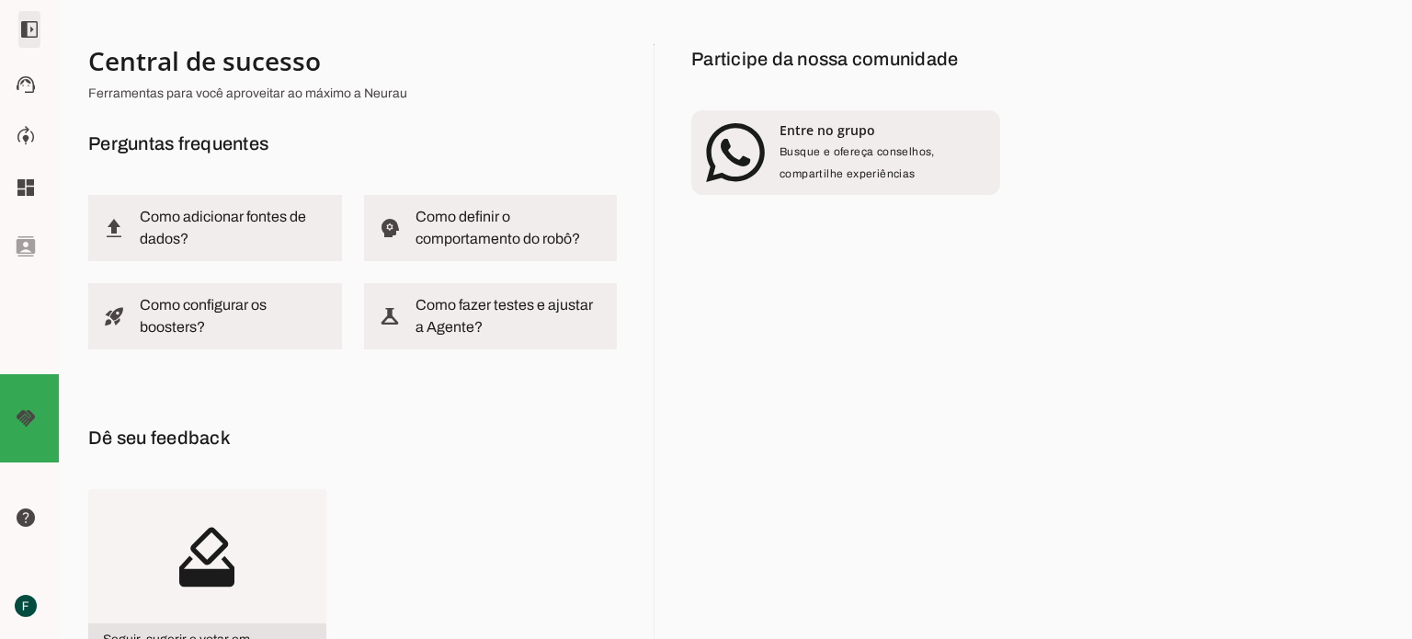
click at [23, 21] on span at bounding box center [29, 29] width 44 height 44
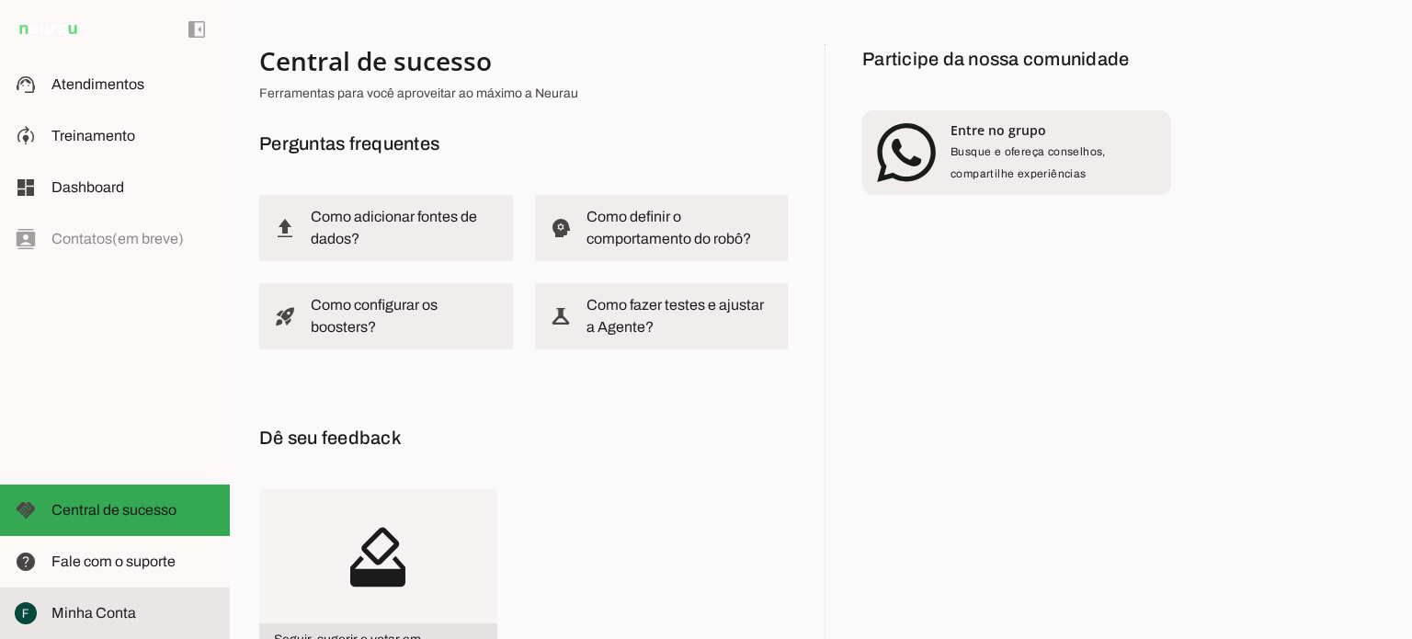
click at [118, 613] on span "Minha Conta" at bounding box center [93, 613] width 85 height 16
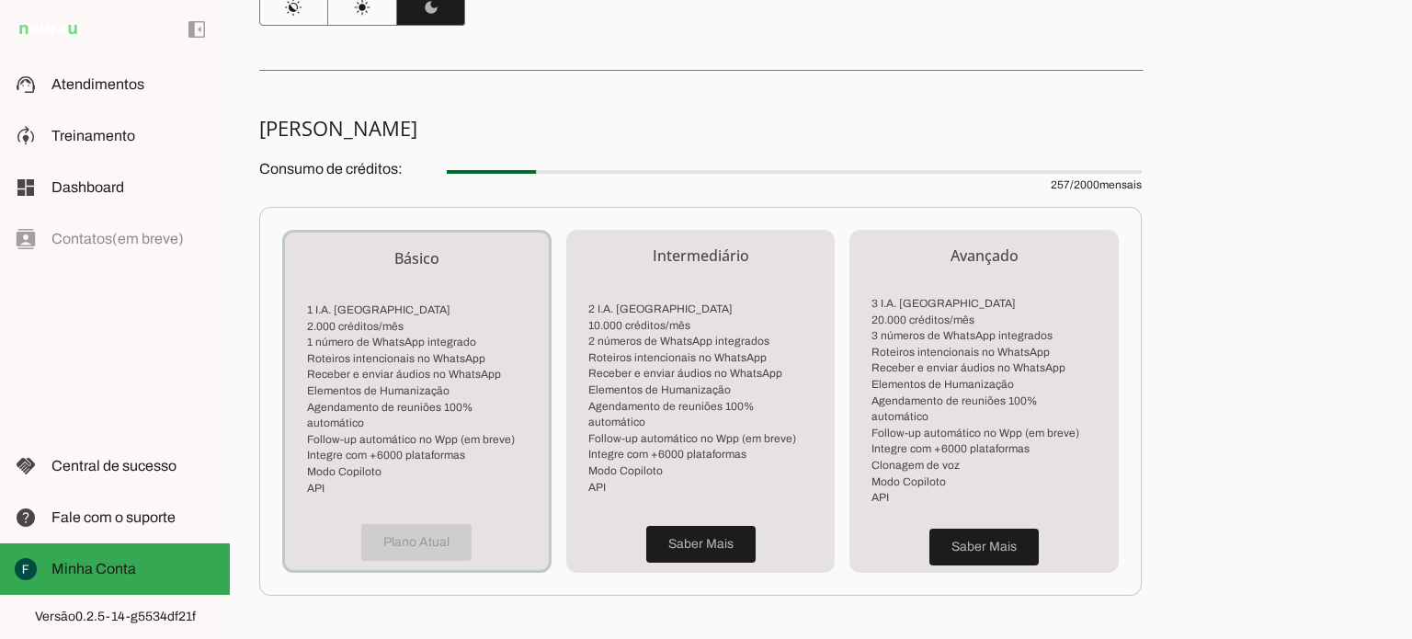
scroll to position [496, 0]
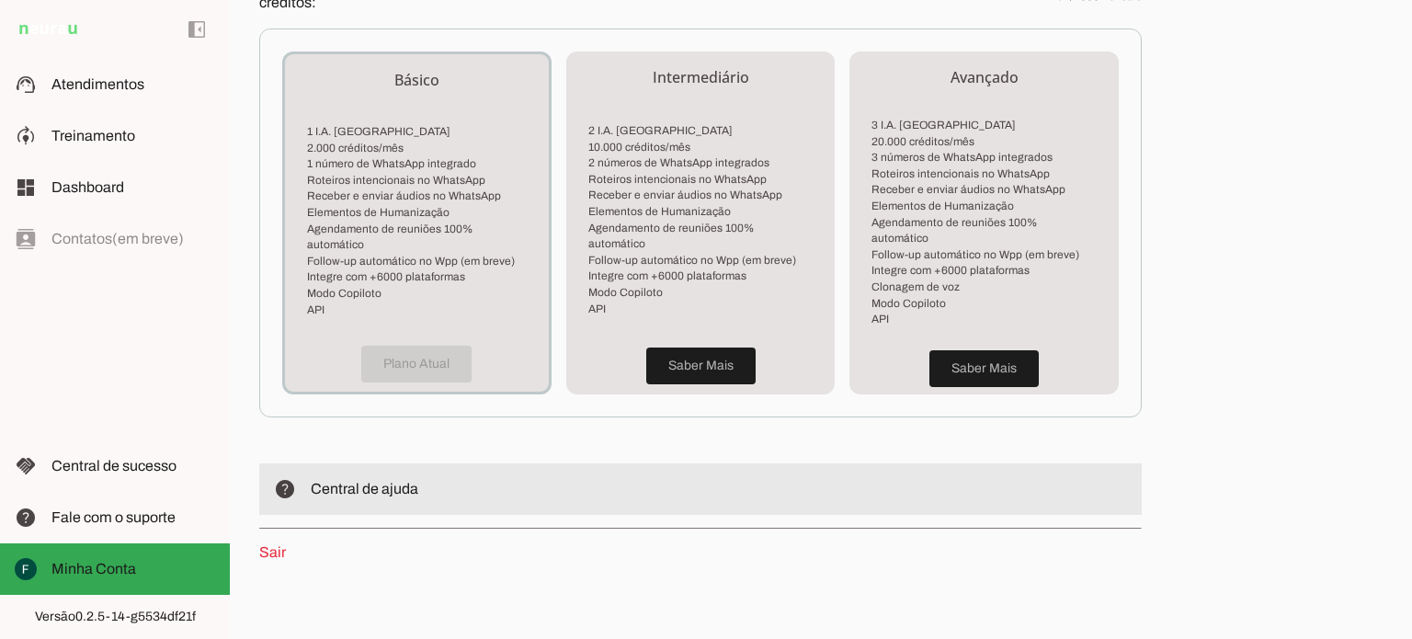
click at [0, 0] on slot "help" at bounding box center [0, 0] width 0 height 0
